Goal: Information Seeking & Learning: Check status

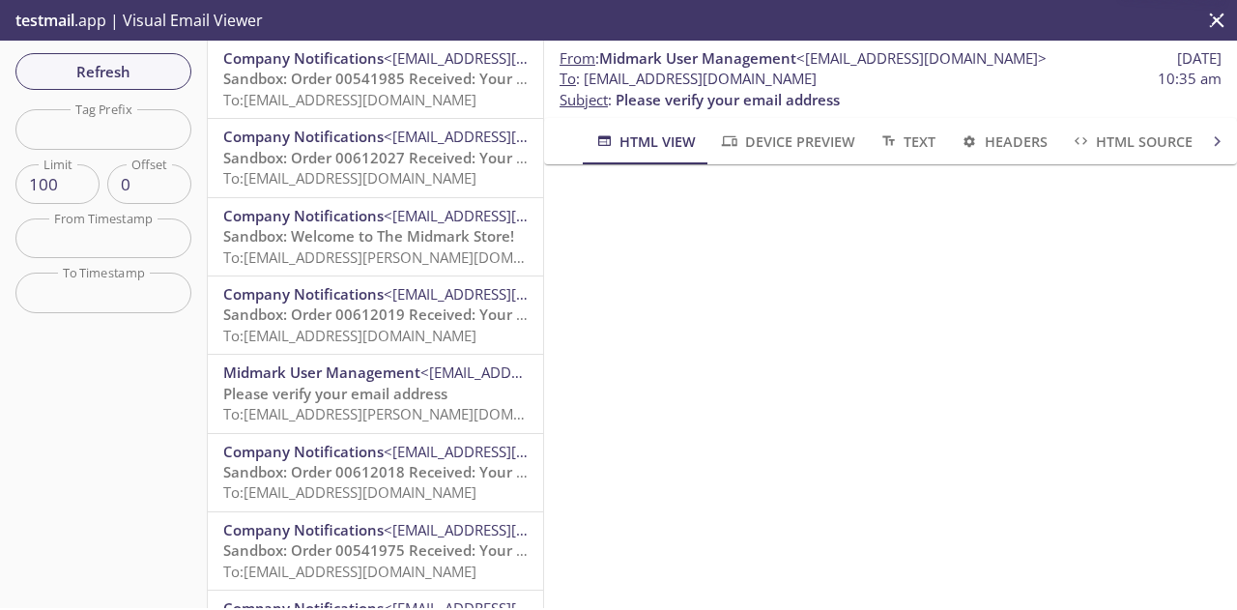
click at [147, 120] on input "text" at bounding box center [103, 129] width 176 height 40
click at [145, 117] on input "text" at bounding box center [103, 129] width 176 height 40
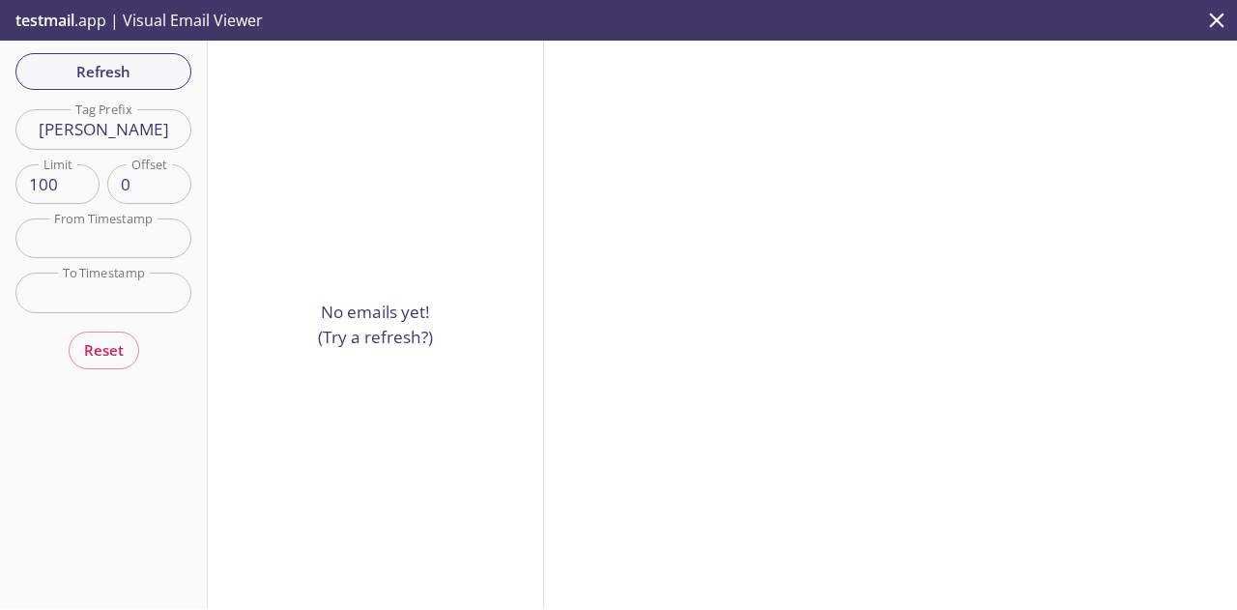
click at [128, 125] on input "[PERSON_NAME]" at bounding box center [103, 129] width 176 height 40
type input "afrancis"
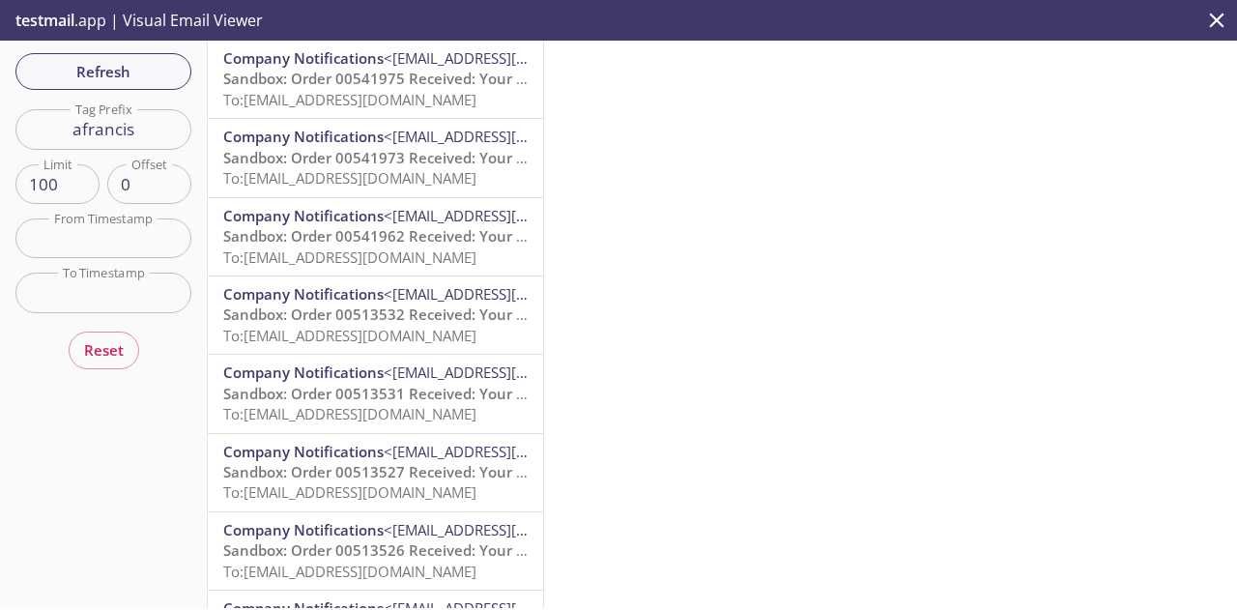
click at [325, 88] on span "Sandbox: Order 00541975 Received: Your order is being processed!" at bounding box center [455, 78] width 465 height 19
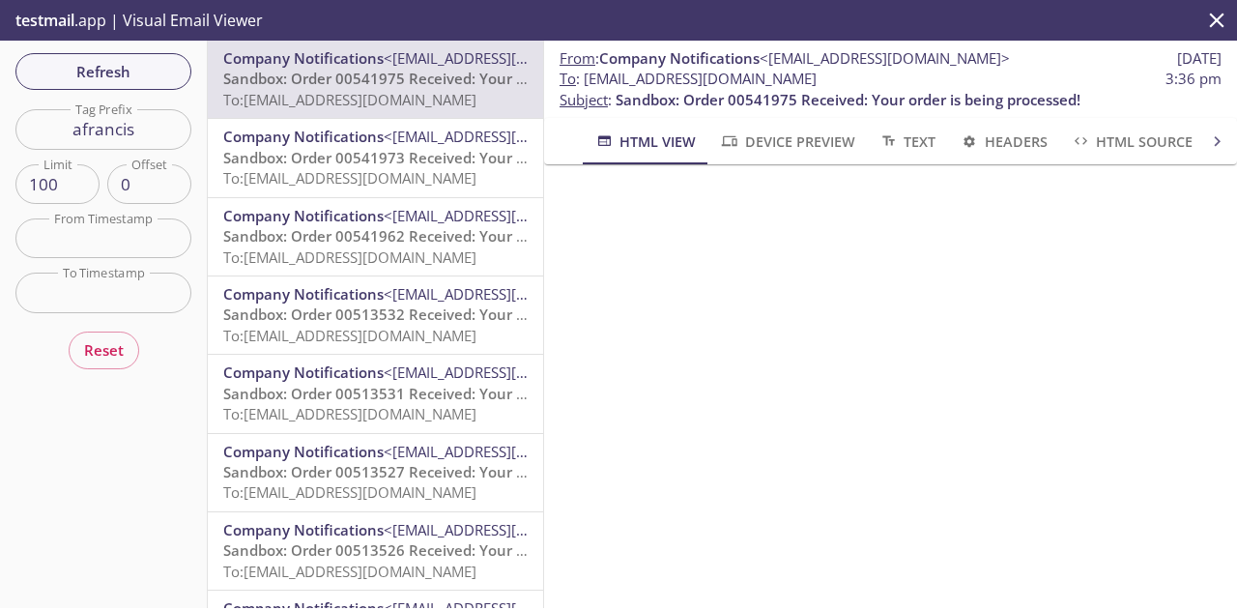
drag, startPoint x: 878, startPoint y: 78, endPoint x: 585, endPoint y: 76, distance: 292.8
click at [585, 76] on span "To : [EMAIL_ADDRESS][DOMAIN_NAME] 3:36 pm" at bounding box center [891, 79] width 662 height 20
copy span "[EMAIL_ADDRESS][DOMAIN_NAME]"
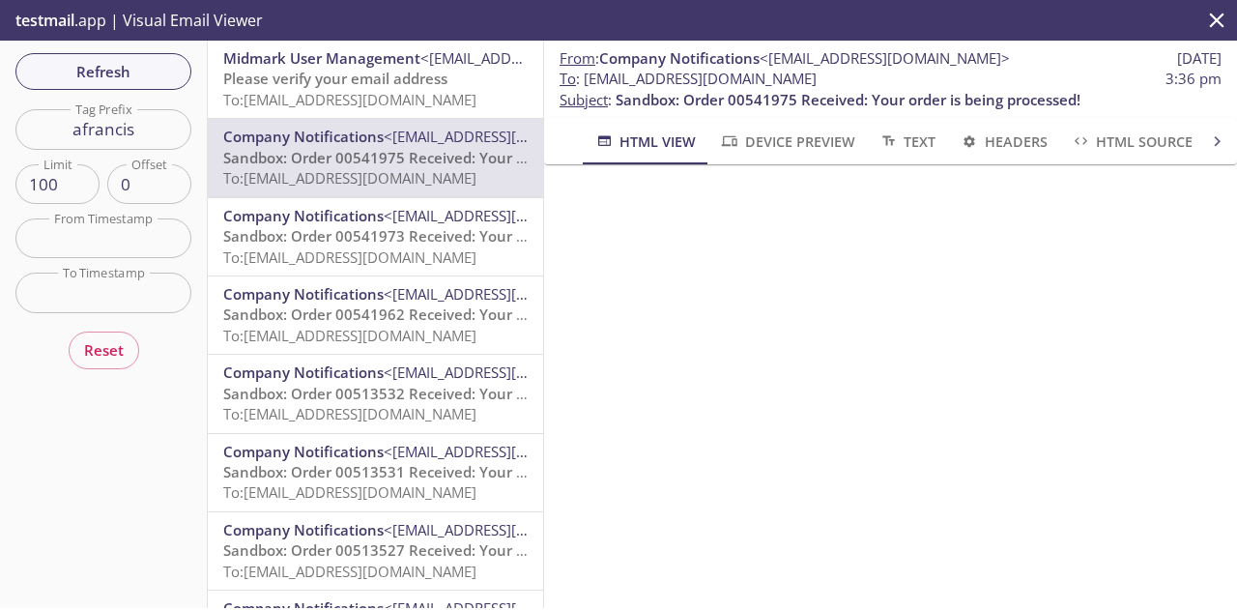
click at [346, 74] on span "Please verify your email address" at bounding box center [335, 78] width 224 height 19
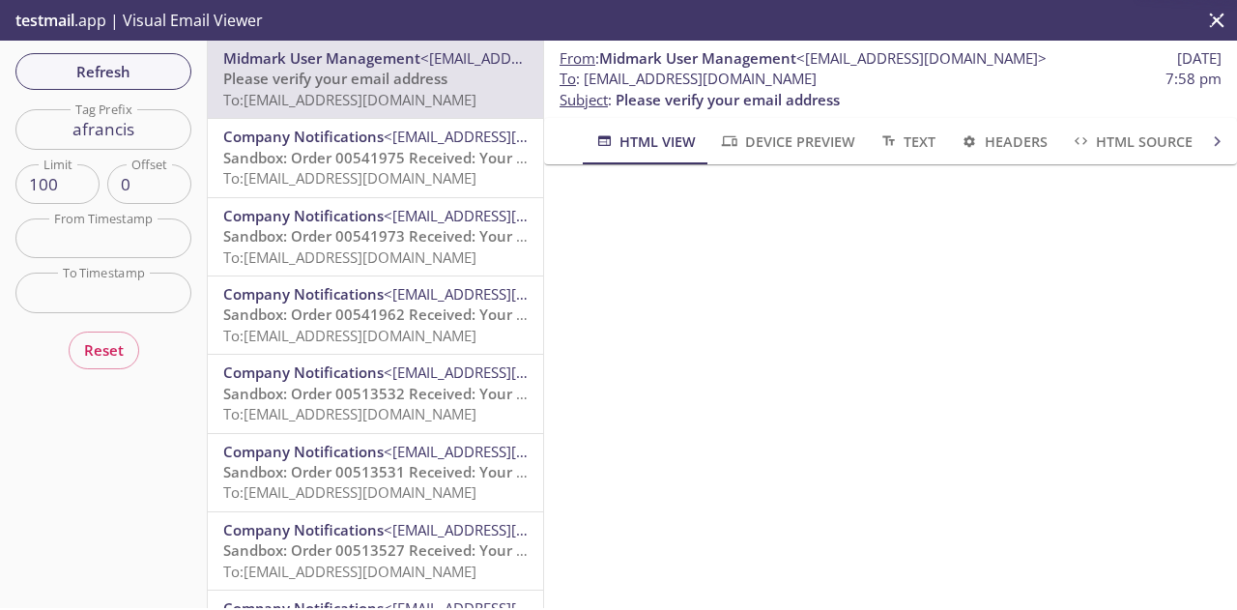
scroll to position [162, 0]
